Goal: Information Seeking & Learning: Find specific page/section

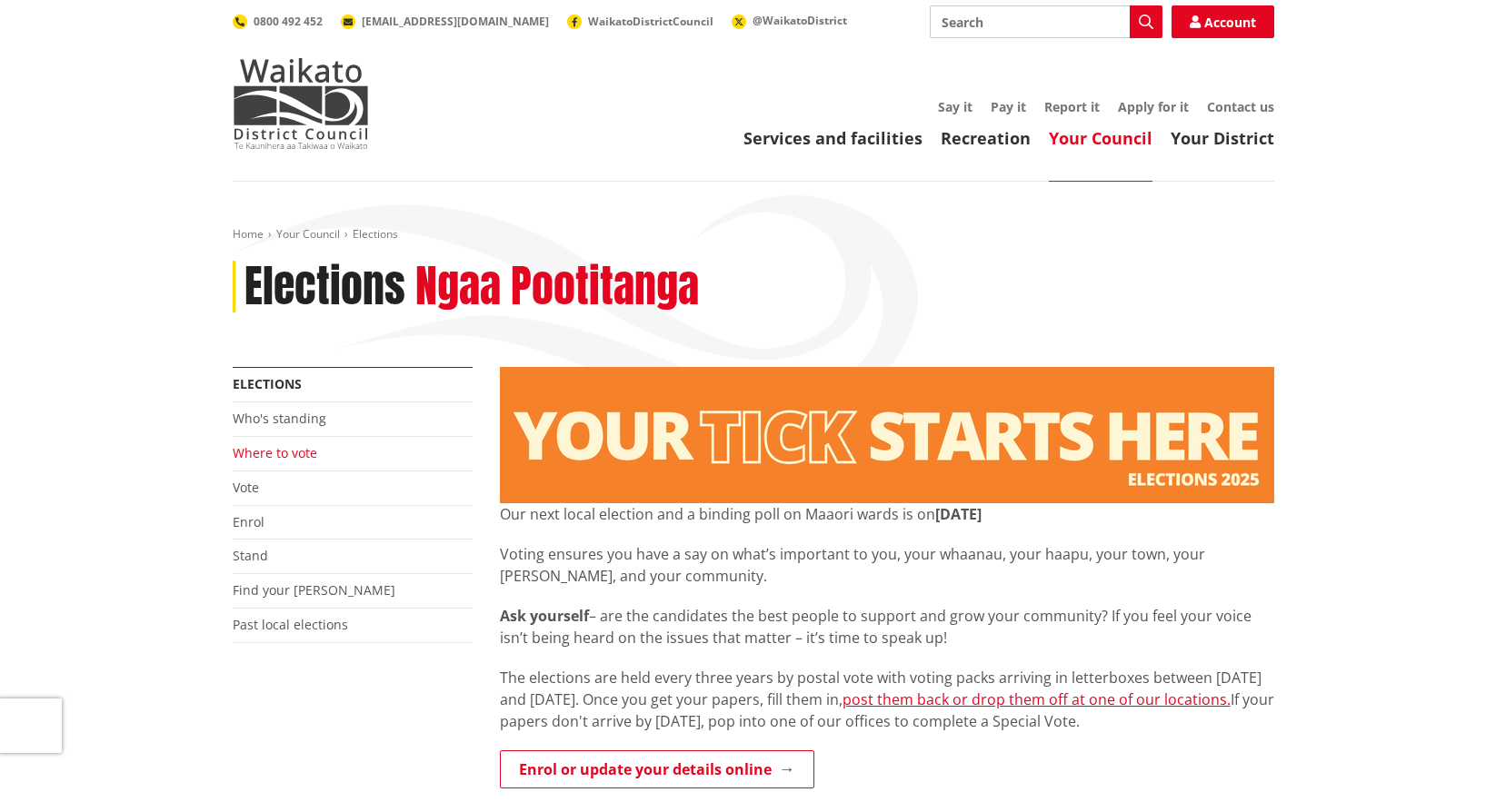
click at [276, 457] on link "Where to vote" at bounding box center [274, 453] width 85 height 17
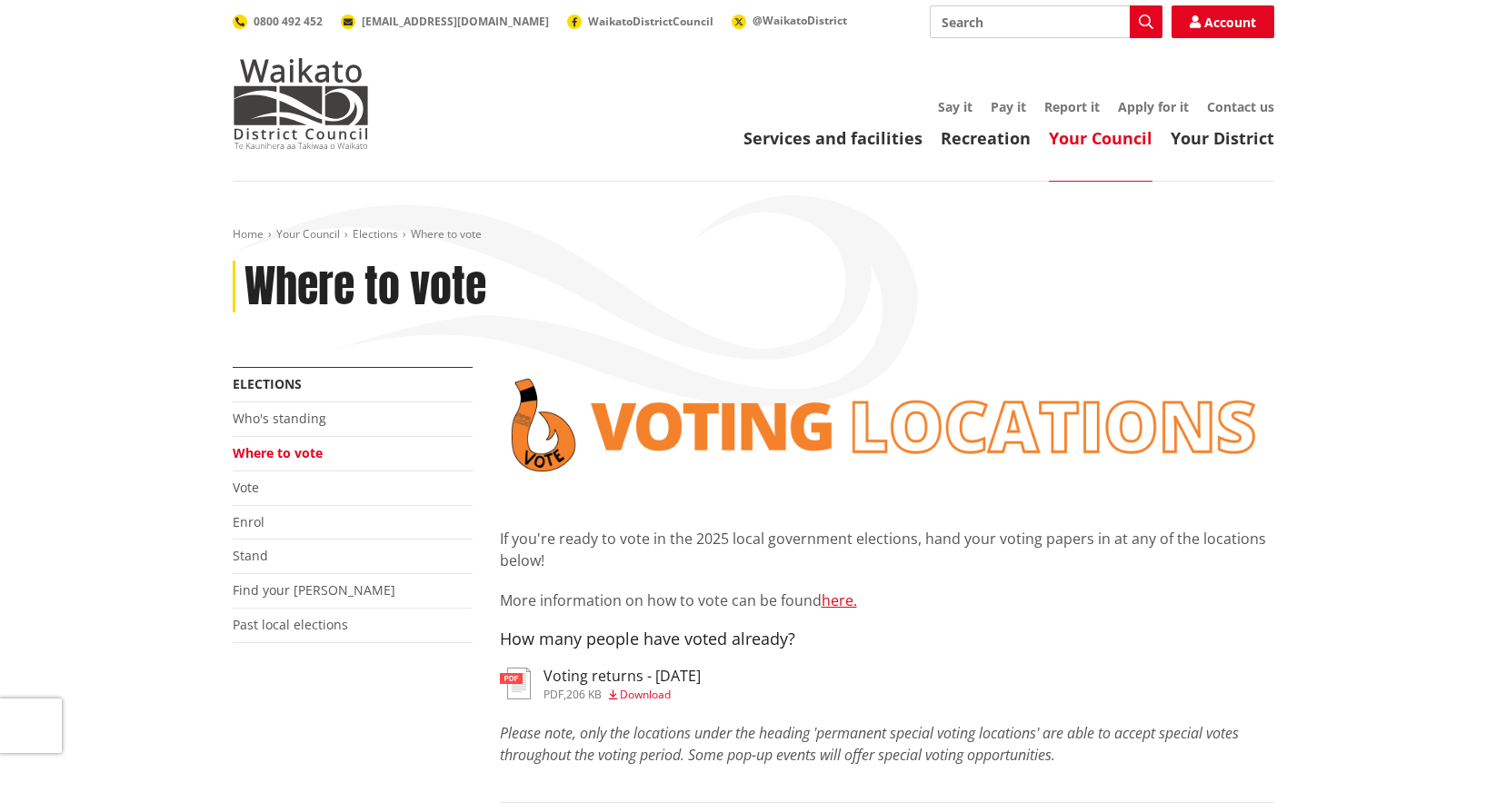
click at [642, 685] on h3 "Voting returns - 8/10/2025" at bounding box center [622, 676] width 157 height 17
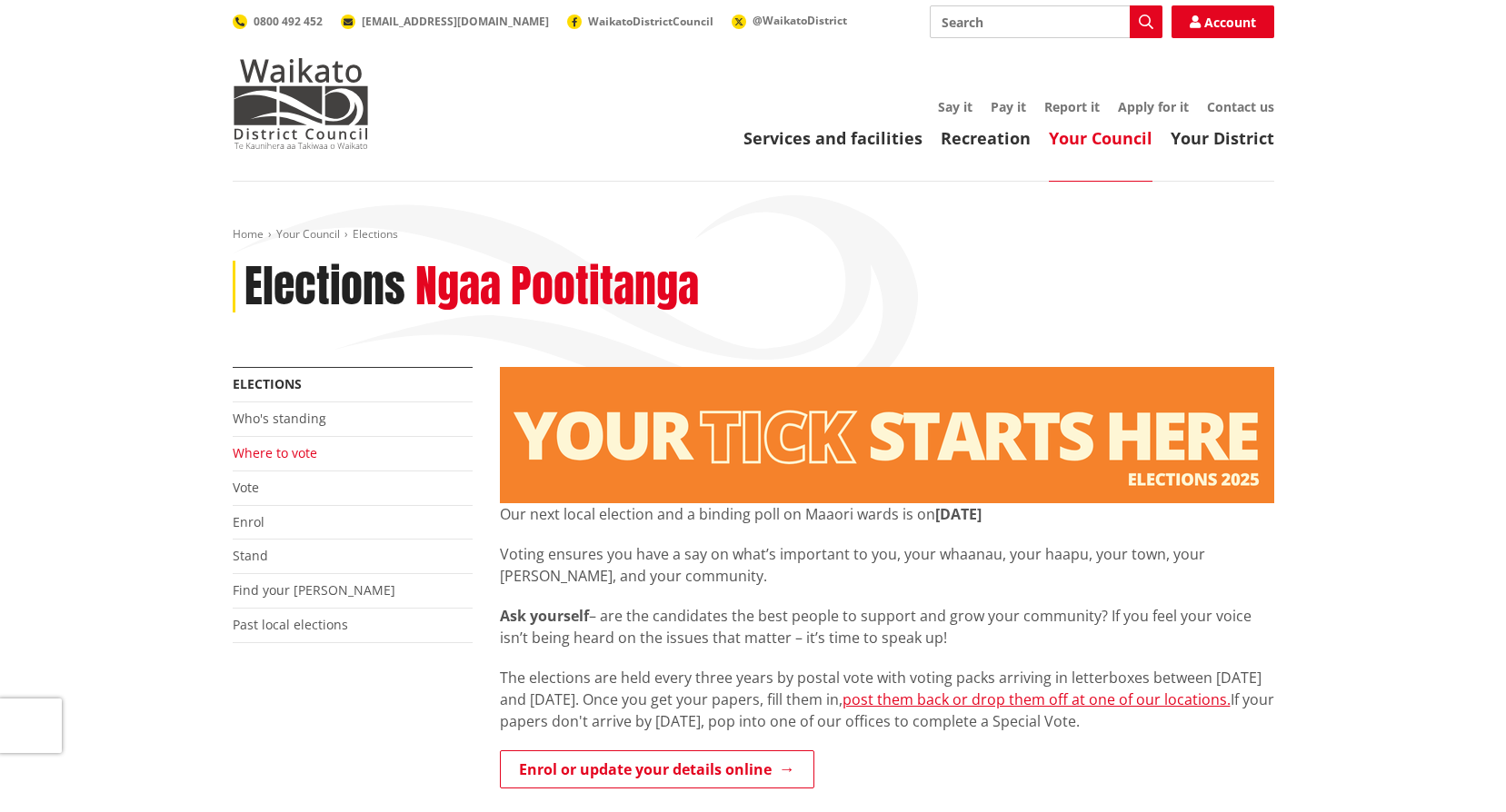
click at [295, 452] on link "Where to vote" at bounding box center [274, 453] width 85 height 17
